Goal: Task Accomplishment & Management: Complete application form

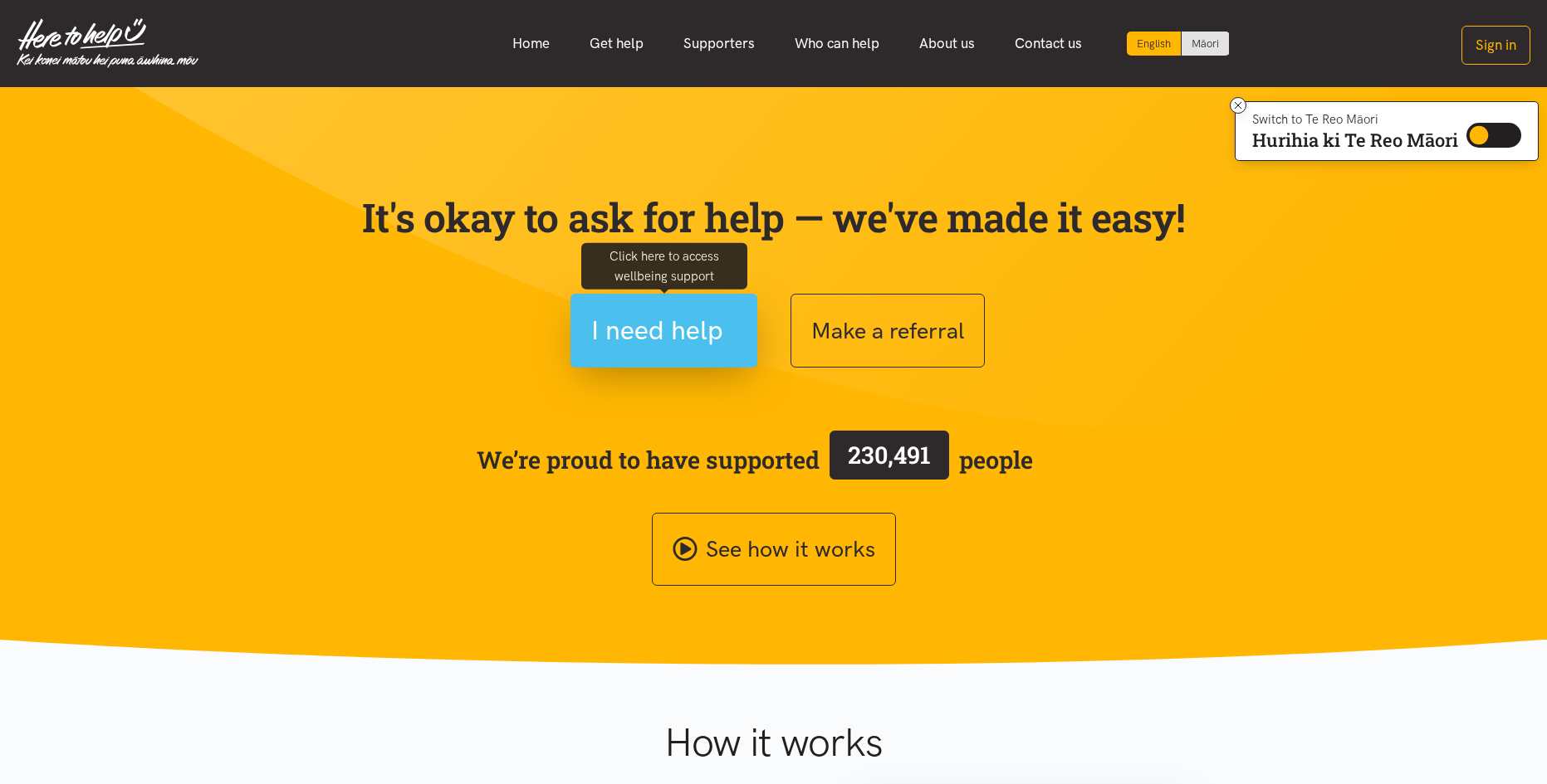
click at [636, 331] on span "I need help" at bounding box center [658, 330] width 132 height 42
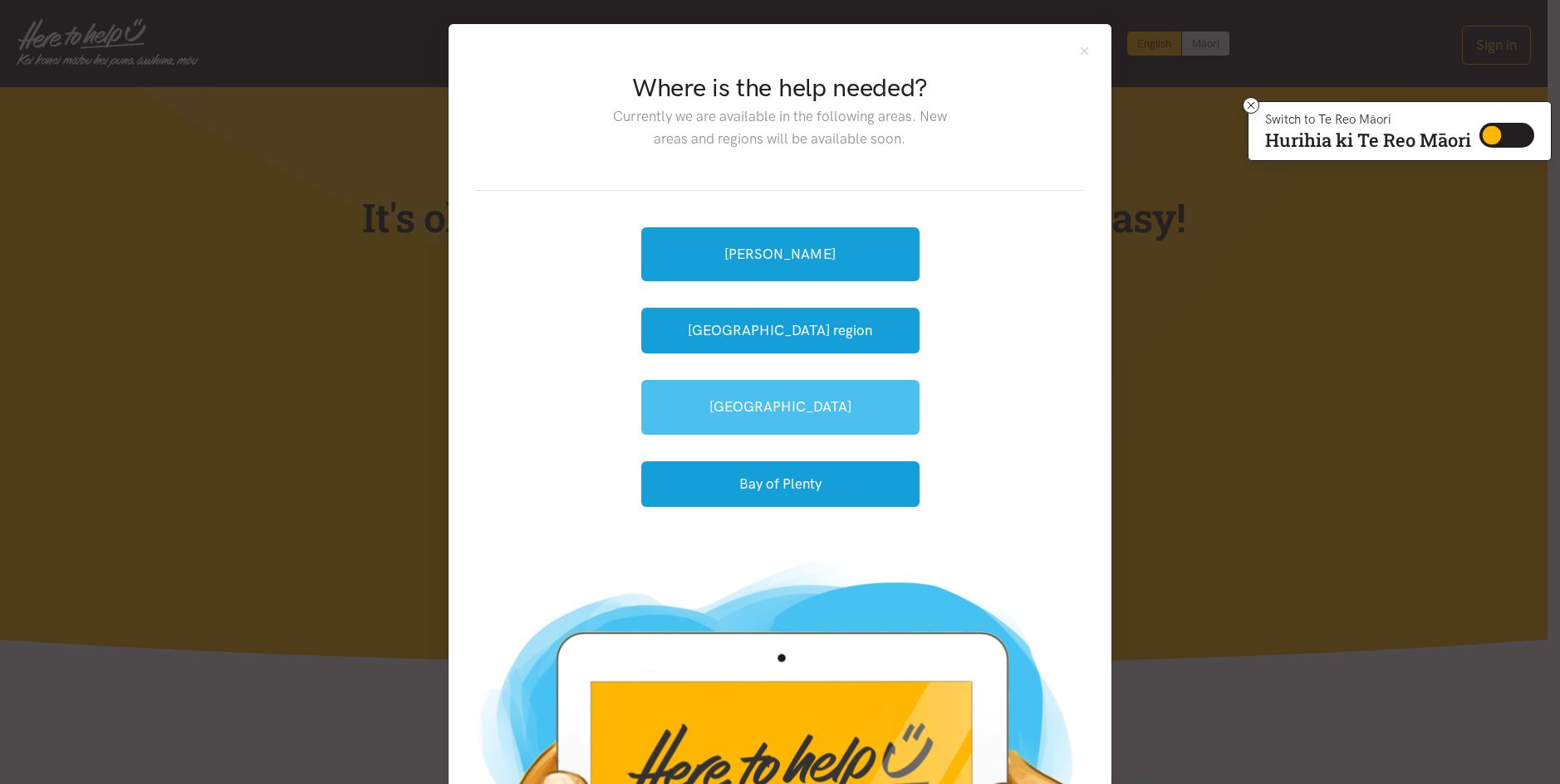
click at [804, 401] on link "[GEOGRAPHIC_DATA]" at bounding box center [780, 407] width 278 height 54
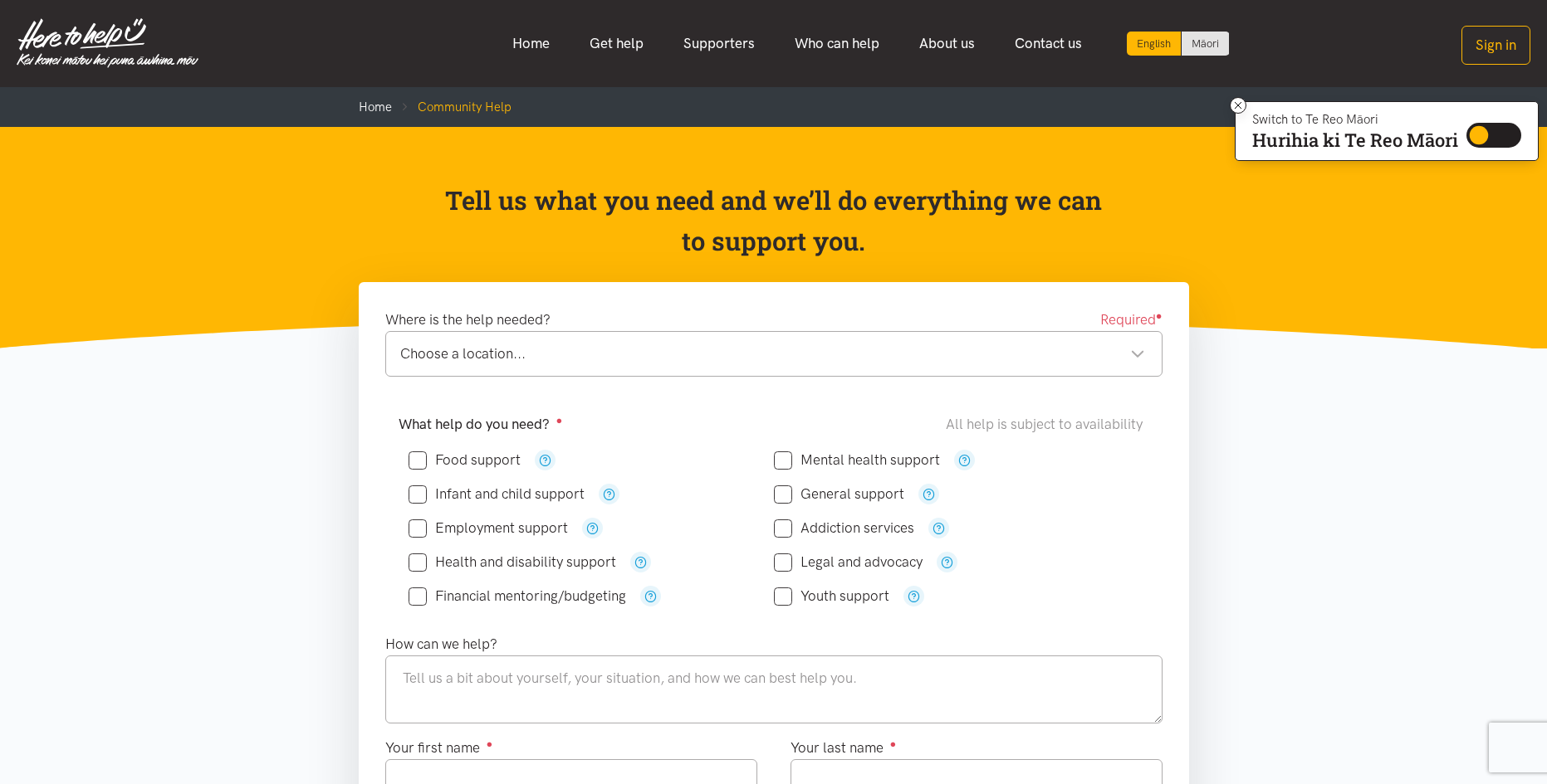
click at [418, 457] on input "Food support" at bounding box center [465, 460] width 112 height 14
checkbox input "true"
click at [1133, 355] on div "Choose a location..." at bounding box center [773, 353] width 745 height 22
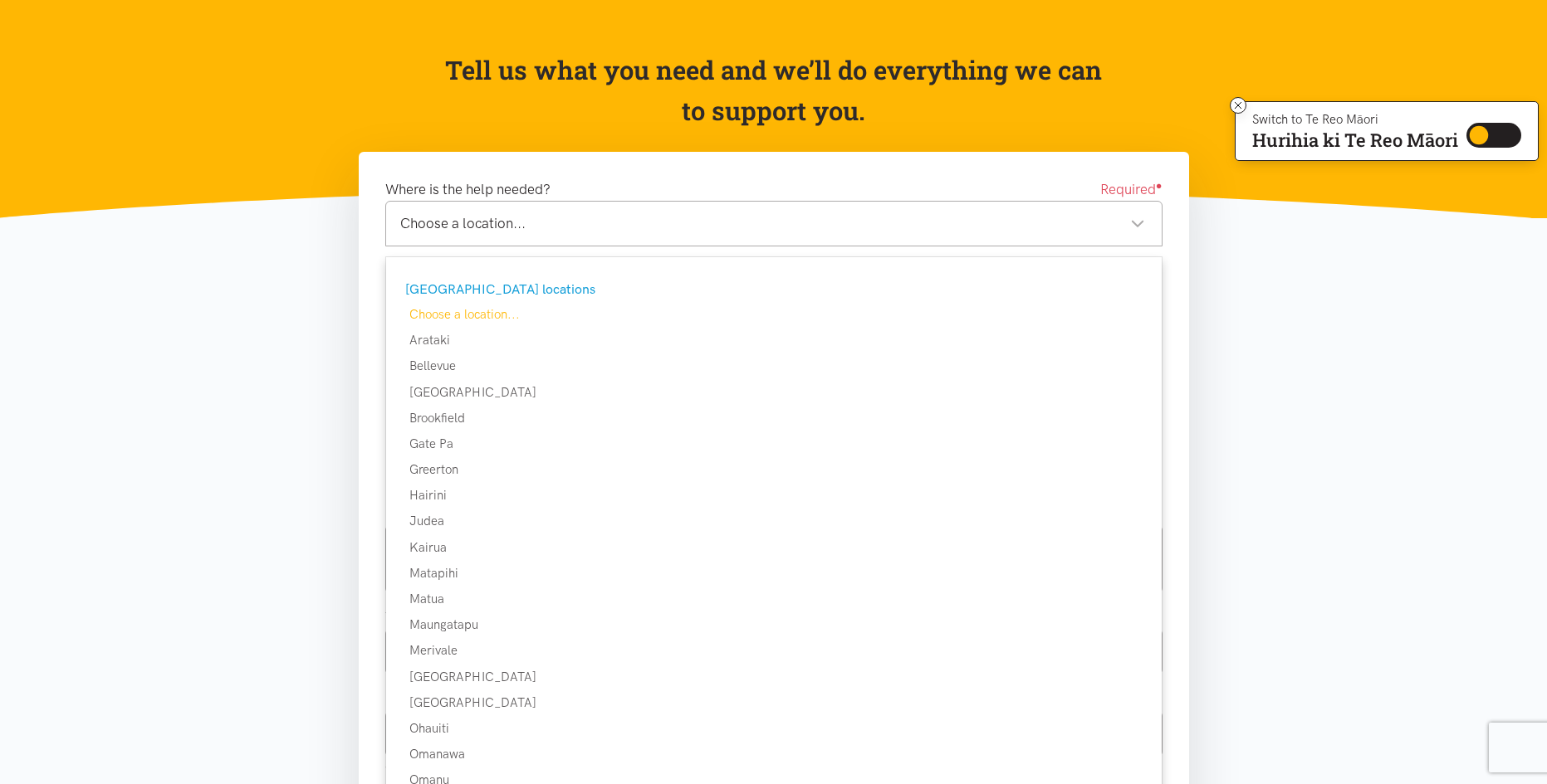
scroll to position [133, 0]
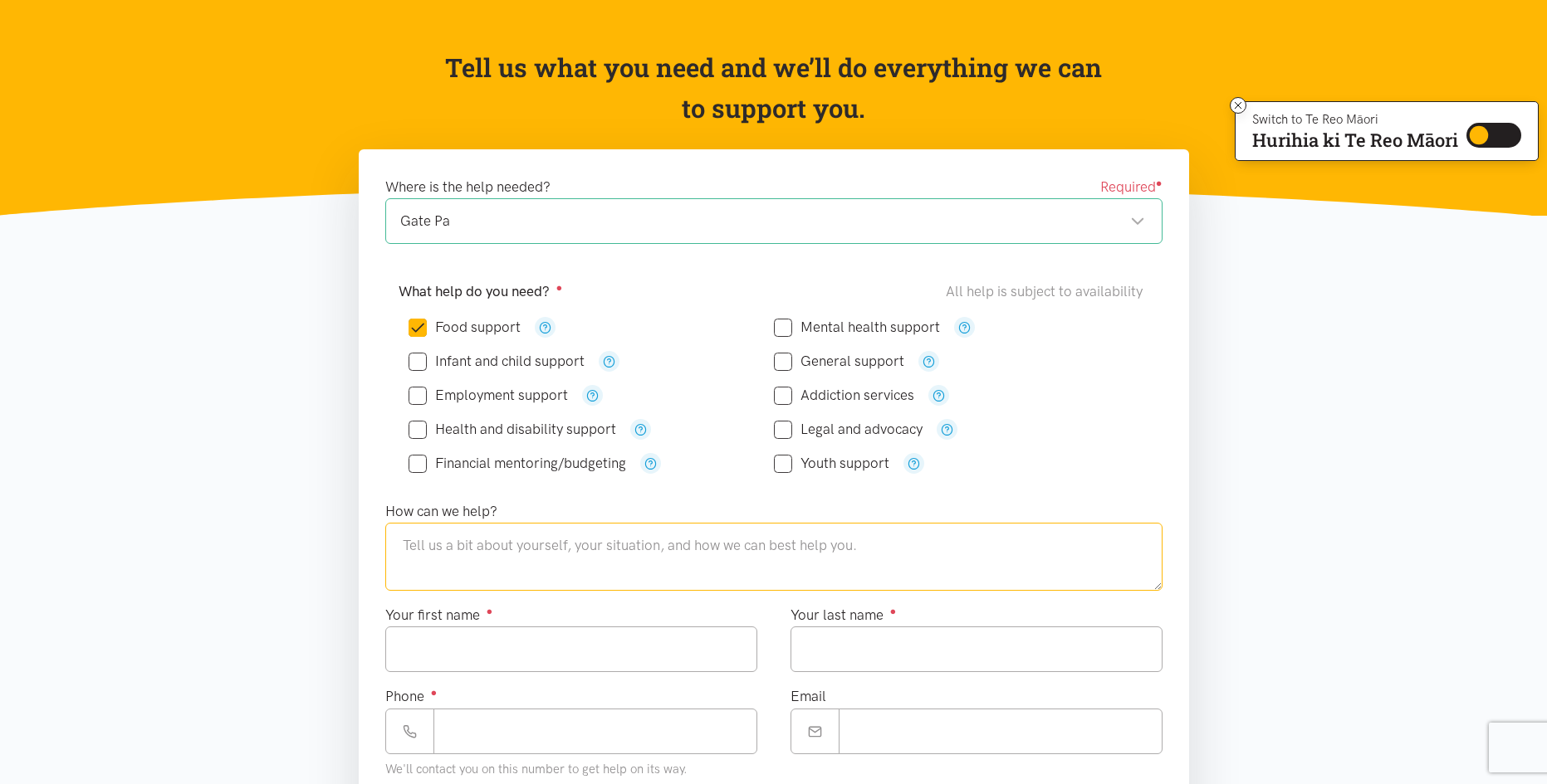
click at [401, 542] on textarea at bounding box center [774, 557] width 777 height 68
click at [573, 544] on textarea "I/m 82 , daughter has coem home to live with" at bounding box center [774, 557] width 777 height 68
click at [699, 544] on textarea "I/m 82 , daughter has come home to live with" at bounding box center [774, 557] width 777 height 68
click at [761, 548] on textarea "I/m 82 , daughter has come home to live with me briefly" at bounding box center [774, 557] width 777 height 68
type textarea "I/m 82 , daughter has come home to live with me briefly has no job and we are f…"
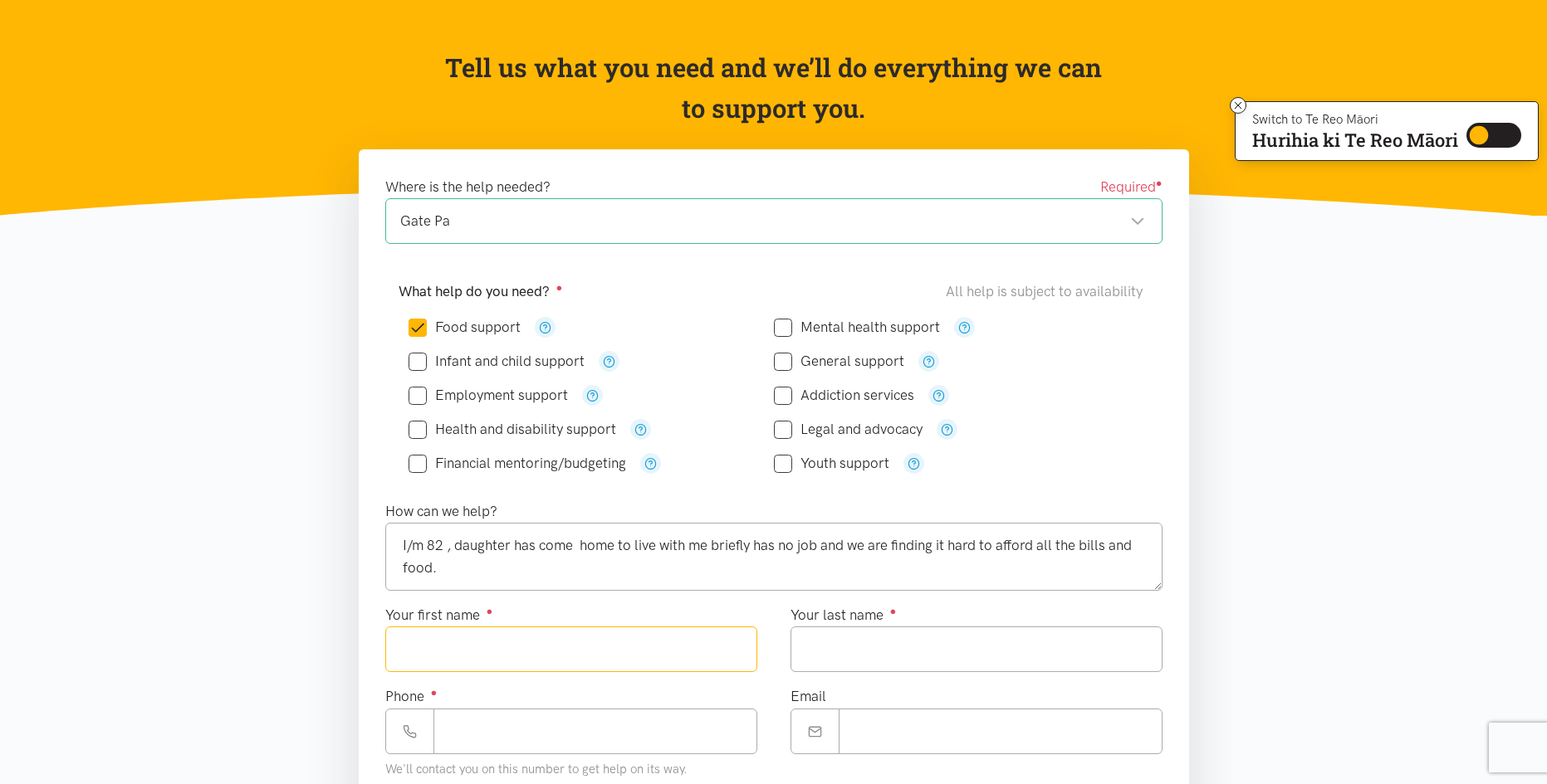
click at [391, 652] on input "Your first name ●" at bounding box center [571, 649] width 372 height 45
type input "******"
click at [831, 651] on input "Your last name ●" at bounding box center [976, 649] width 372 height 45
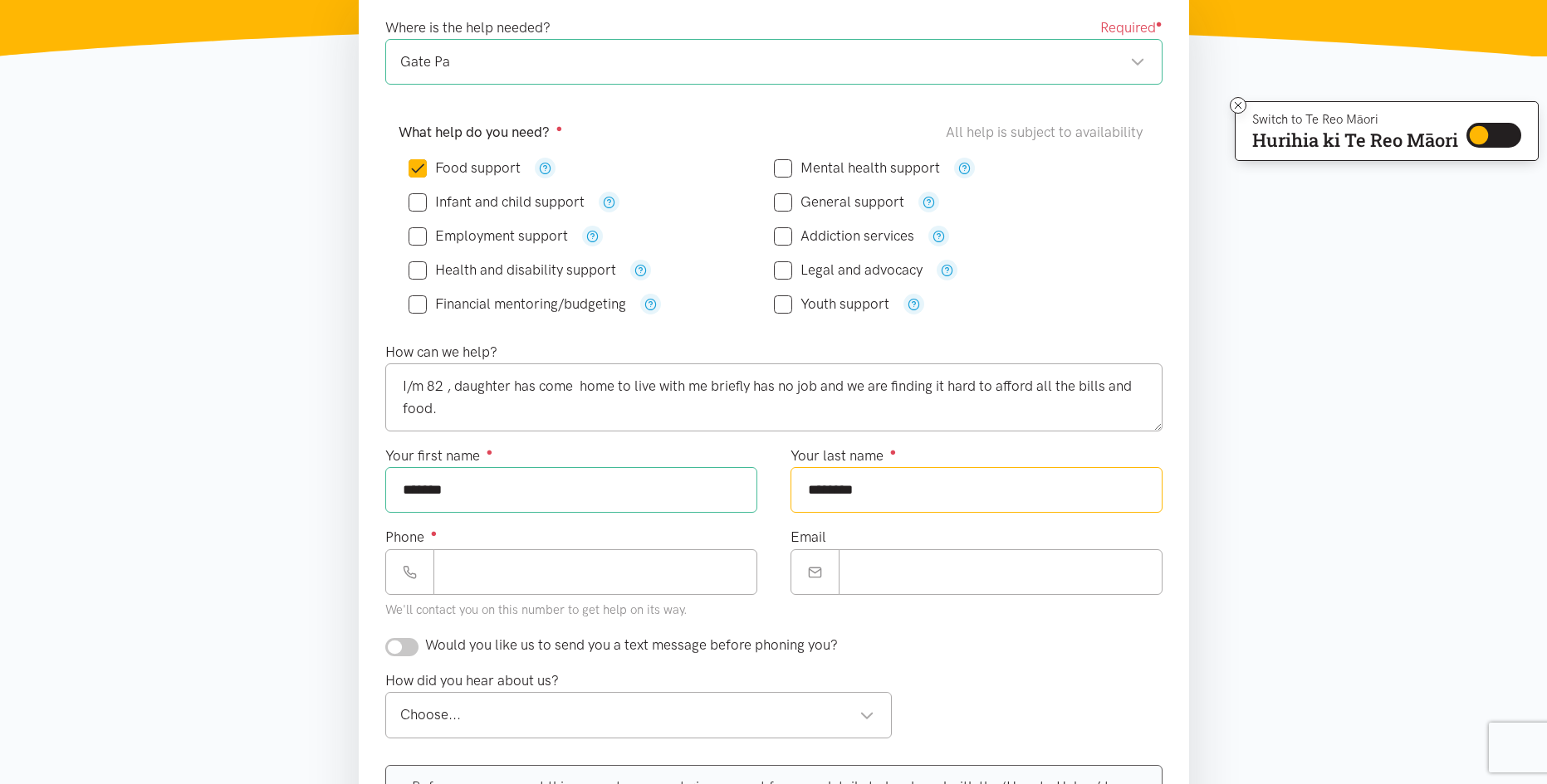
scroll to position [299, 0]
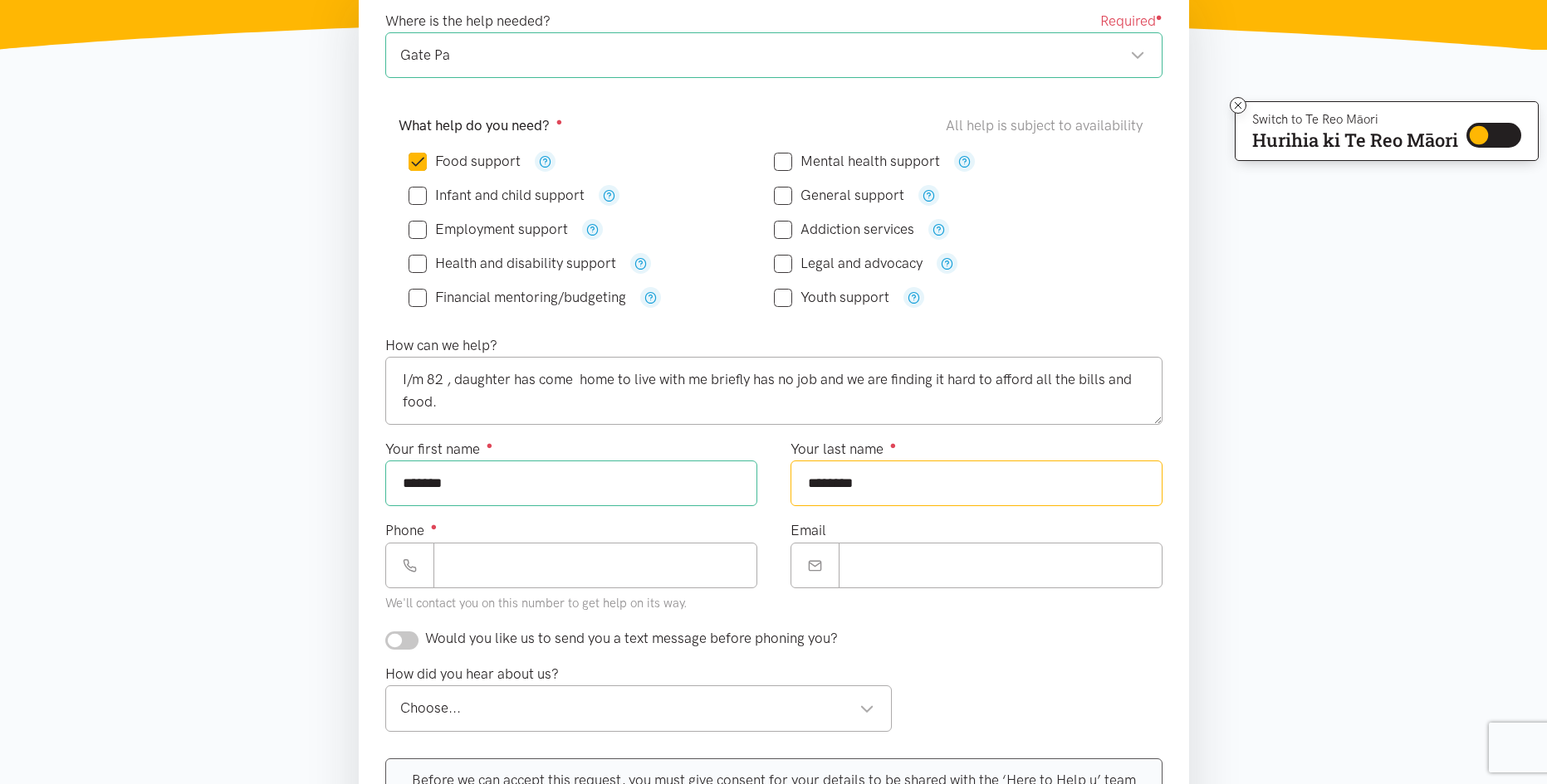
type input "*******"
click at [443, 560] on input "Phone ●" at bounding box center [595, 565] width 324 height 45
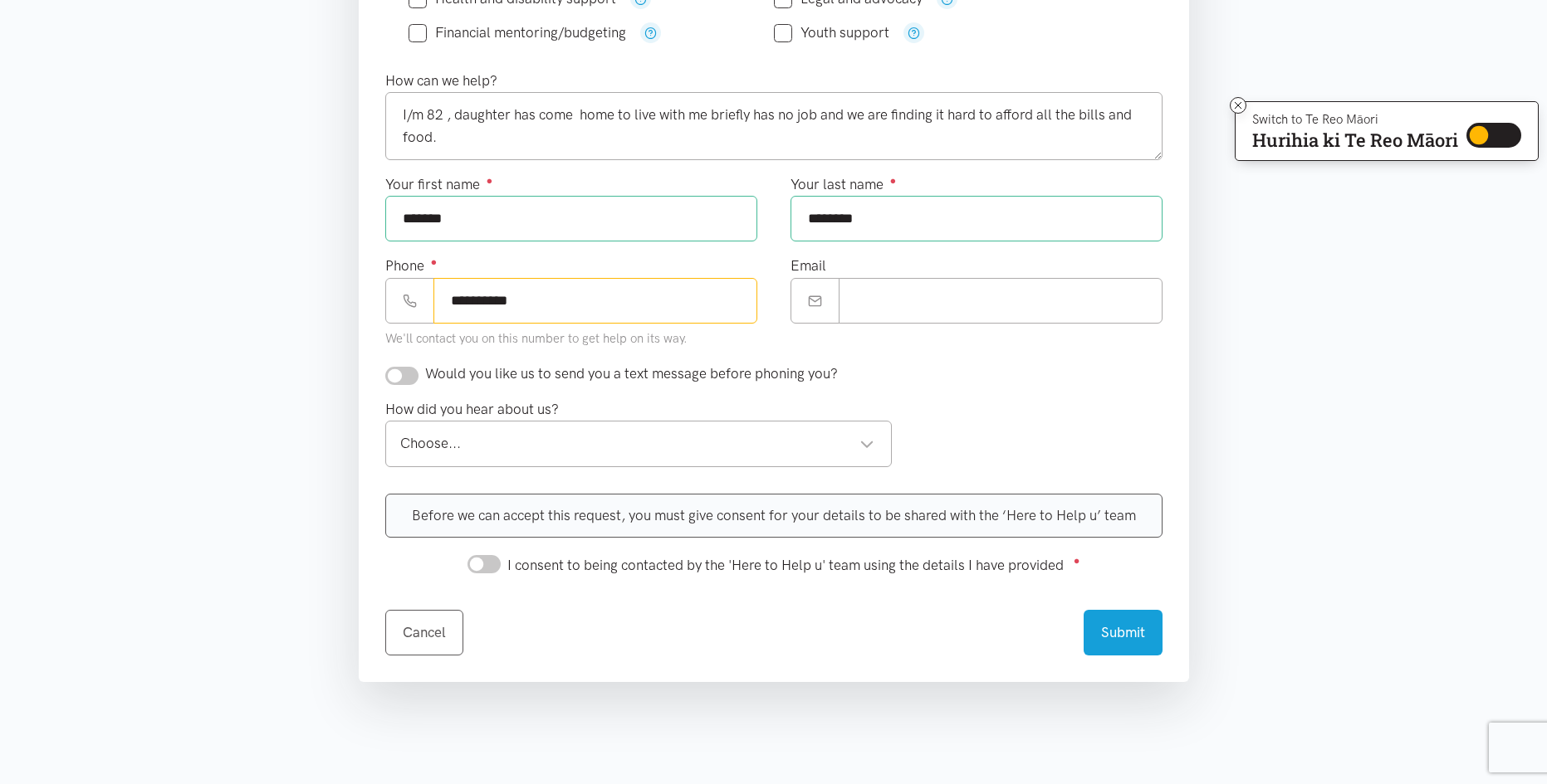
scroll to position [565, 0]
click at [866, 443] on div "Choose..." at bounding box center [638, 442] width 475 height 22
type input "**********"
drag, startPoint x: 864, startPoint y: 442, endPoint x: 856, endPoint y: 448, distance: 10.0
click at [865, 443] on div "From a community provider" at bounding box center [638, 442] width 475 height 22
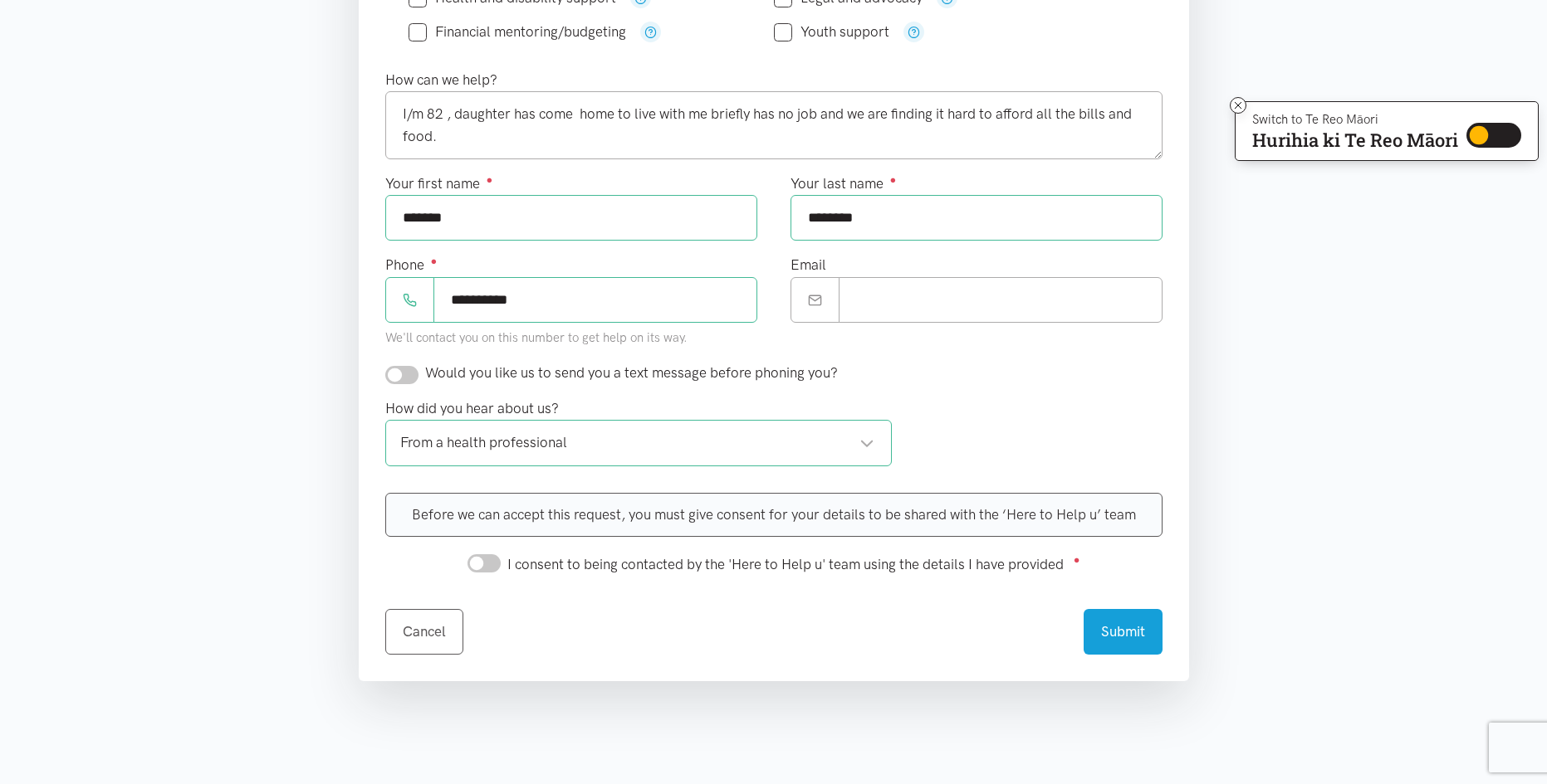
click at [1544, 5] on section "Where is the help needed? Required ● [GEOGRAPHIC_DATA] [GEOGRAPHIC_DATA] locati…" at bounding box center [774, 252] width 1547 height 1069
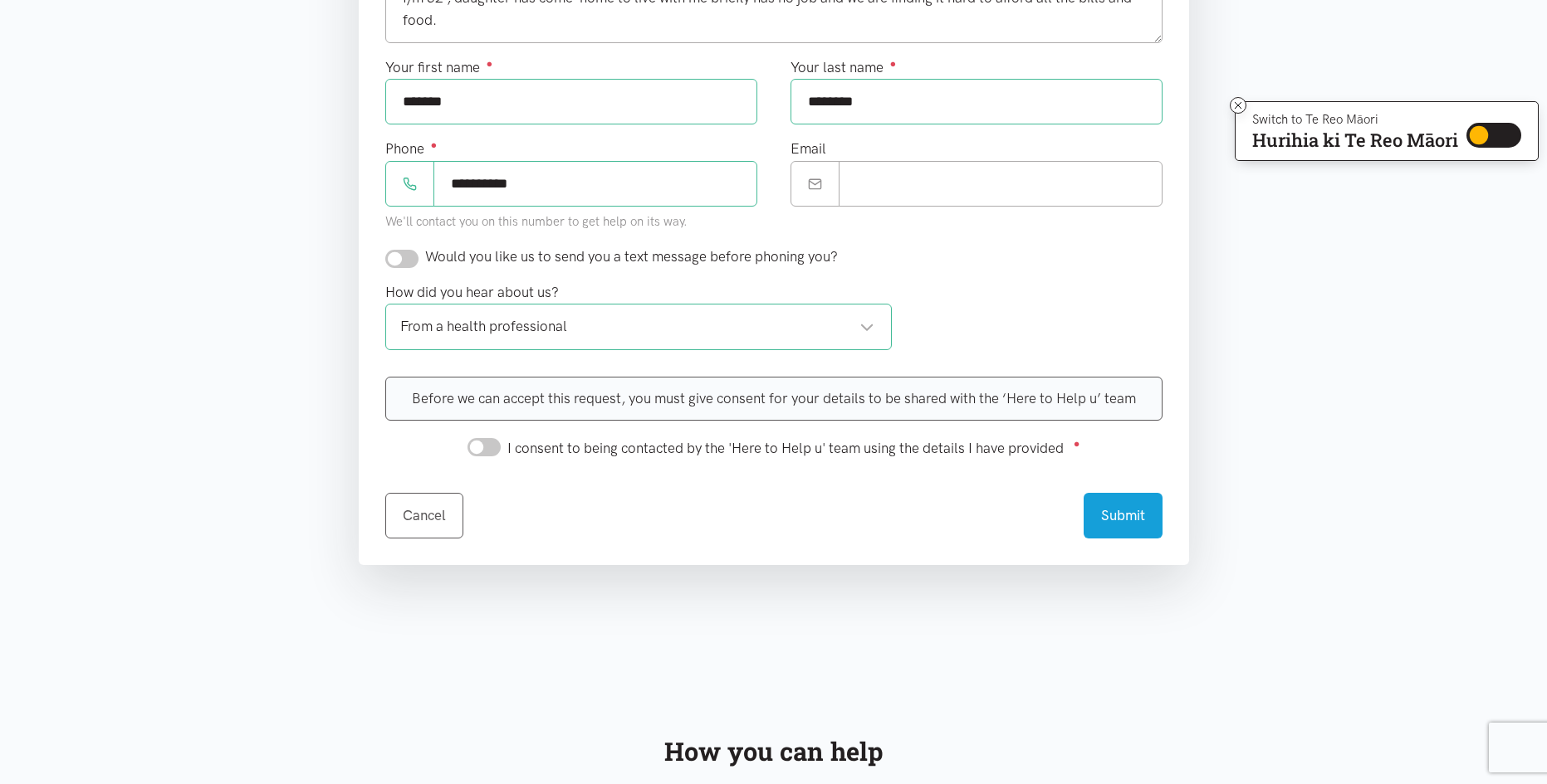
scroll to position [763, 0]
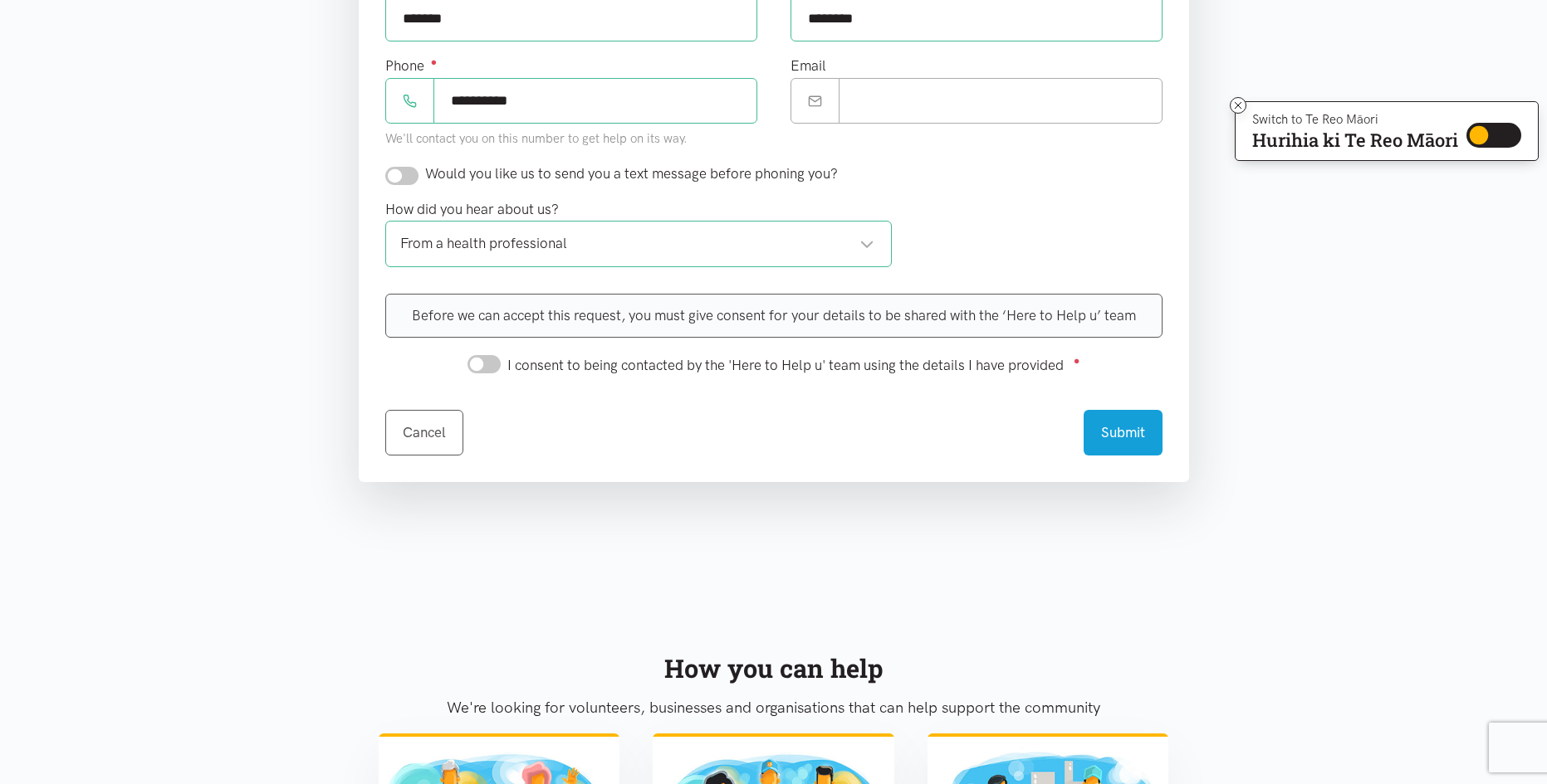
drag, startPoint x: 467, startPoint y: 365, endPoint x: 500, endPoint y: 370, distance: 33.4
click at [500, 370] on div "I consent to being contacted by the 'Here to Help u' team using the details I h…" at bounding box center [774, 364] width 613 height 26
click at [489, 364] on input "I consent to being contacted by the 'Here to Help u' team using the details I h…" at bounding box center [484, 364] width 33 height 18
checkbox input "true"
click at [1129, 436] on button "Submit" at bounding box center [1122, 430] width 79 height 45
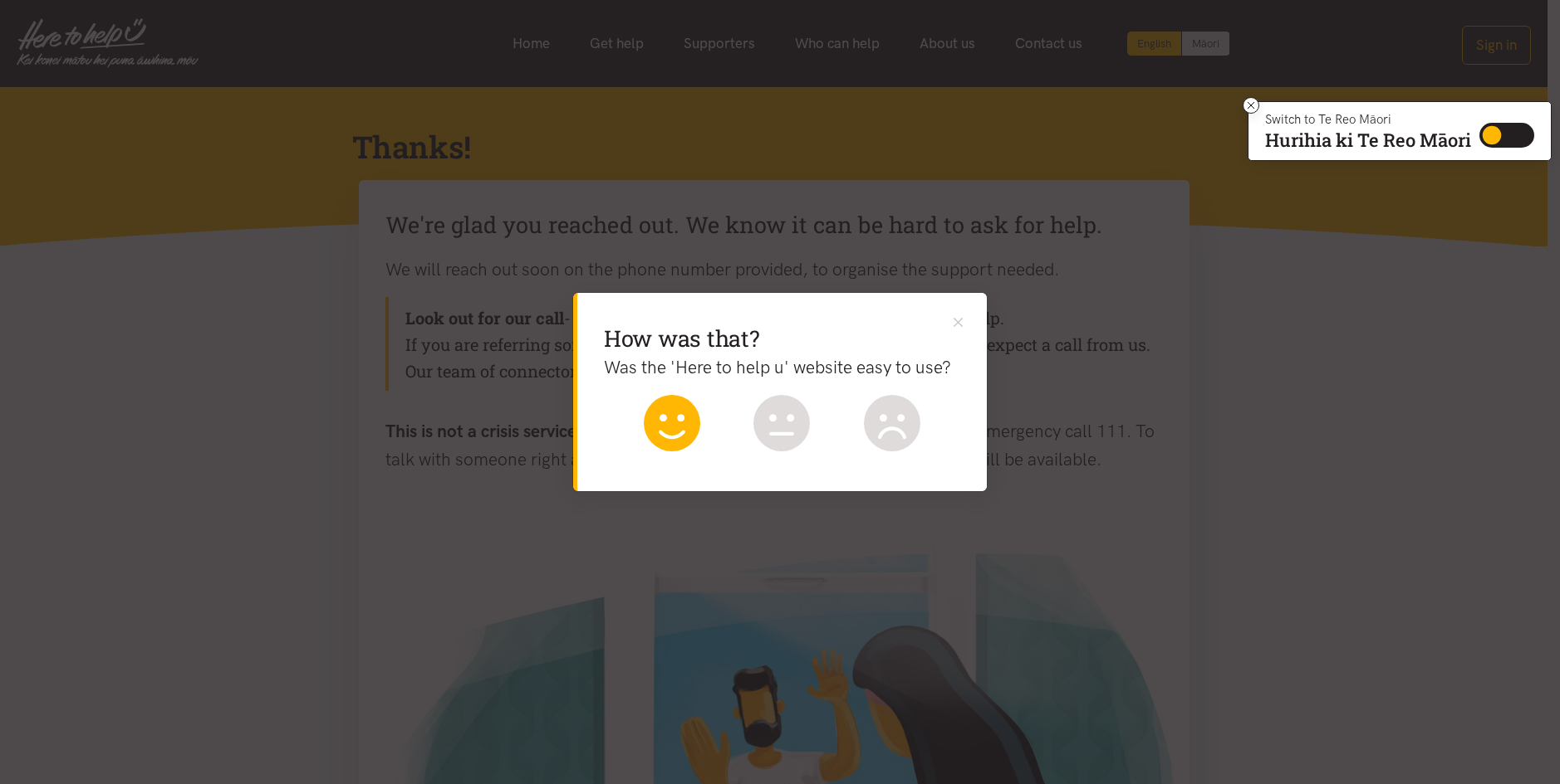
click at [679, 433] on icon at bounding box center [671, 423] width 56 height 56
